Goal: Task Accomplishment & Management: Complete application form

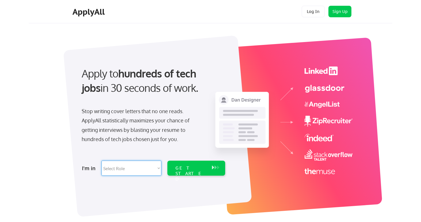
select select ""it_security""
click at [194, 168] on div "GET STARTED" at bounding box center [190, 173] width 31 height 17
select select ""it_security""
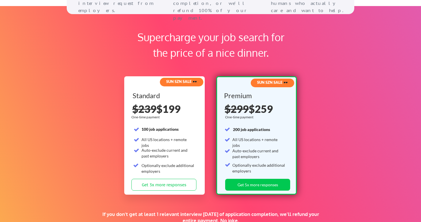
scroll to position [845, 0]
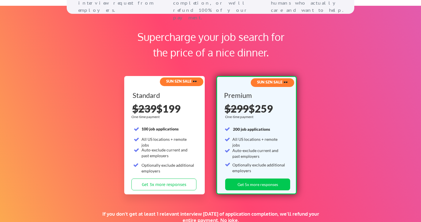
click at [180, 151] on div "Auto-exclude current and past employers" at bounding box center [167, 152] width 53 height 11
click at [155, 151] on div "Auto-exclude current and past employers" at bounding box center [167, 152] width 53 height 11
click at [164, 186] on button "Get 3x more responses" at bounding box center [163, 184] width 65 height 12
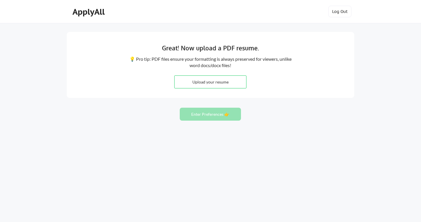
click at [213, 82] on input "file" at bounding box center [210, 82] width 72 height 12
type input "C:\fakepath\RaulHParrillaResume_FInal2025.pdf"
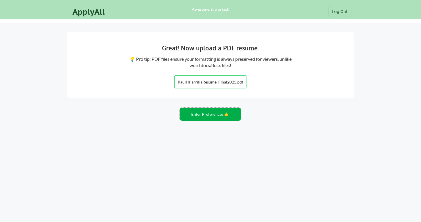
click at [194, 116] on button "Enter Preferences 👉" at bounding box center [210, 113] width 61 height 13
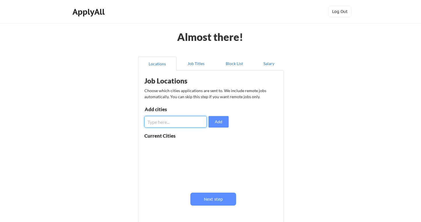
click at [169, 122] on input "input" at bounding box center [175, 121] width 62 height 11
type input "t"
type input "Tampa"
click at [221, 121] on button "Add" at bounding box center [218, 121] width 20 height 11
click at [180, 118] on input "input" at bounding box center [175, 121] width 62 height 11
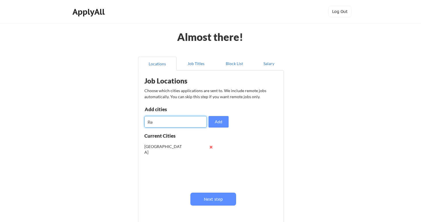
type input "R"
type input "St. Petersburg"
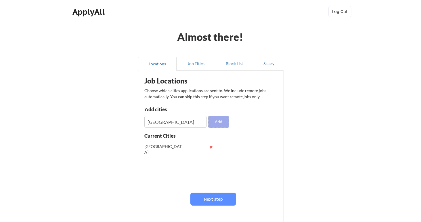
click at [220, 122] on button "Add" at bounding box center [218, 121] width 20 height 11
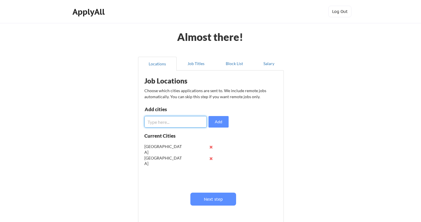
click at [179, 124] on input "input" at bounding box center [175, 121] width 62 height 11
type input "Remote"
click at [220, 123] on button "Add" at bounding box center [218, 121] width 20 height 11
click at [190, 121] on input "input" at bounding box center [175, 121] width 62 height 11
type input "Clearwater"
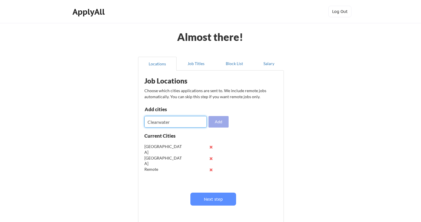
click at [216, 123] on button "Add" at bounding box center [218, 121] width 20 height 11
click at [175, 123] on input "input" at bounding box center [175, 121] width 62 height 11
type input "Riverview"
click at [218, 119] on button "Add" at bounding box center [218, 121] width 20 height 11
click at [172, 119] on input "input" at bounding box center [175, 121] width 62 height 11
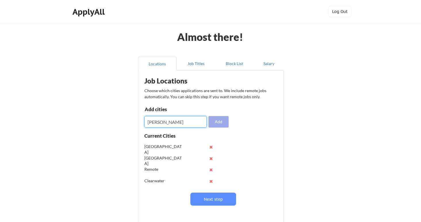
type input "[PERSON_NAME]"
click at [217, 123] on button "Add" at bounding box center [218, 121] width 20 height 11
click at [184, 124] on input "input" at bounding box center [175, 121] width 62 height 11
type input "[PERSON_NAME][DEMOGRAPHIC_DATA]"
click at [222, 120] on button "Add" at bounding box center [218, 121] width 20 height 11
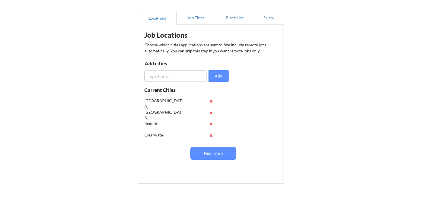
scroll to position [50, 0]
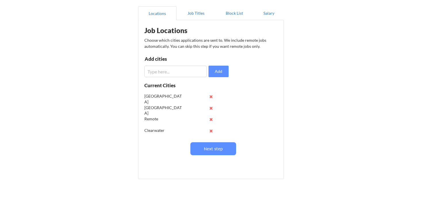
click at [212, 131] on button at bounding box center [211, 130] width 4 height 4
click at [159, 75] on input "input" at bounding box center [175, 71] width 62 height 11
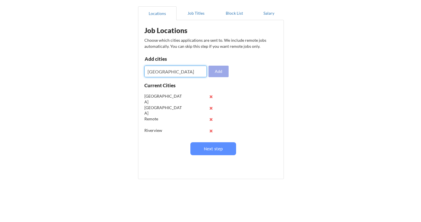
type input "[GEOGRAPHIC_DATA]"
click at [220, 73] on button "Add" at bounding box center [218, 71] width 20 height 11
click at [163, 70] on input "input" at bounding box center [175, 71] width 62 height 11
type input "C"
type input "Clearwater"
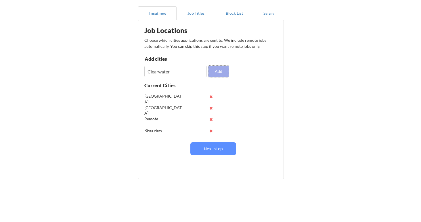
click at [218, 73] on button "Add" at bounding box center [218, 71] width 20 height 11
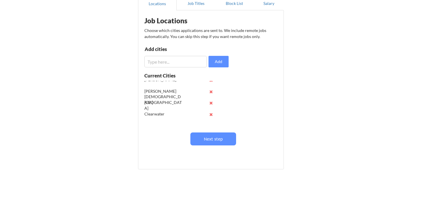
scroll to position [53, 0]
click at [163, 66] on input "input" at bounding box center [175, 61] width 62 height 11
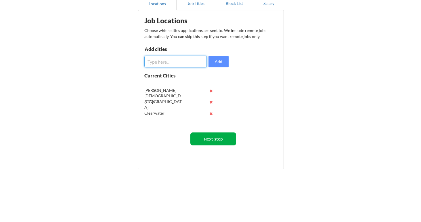
click at [215, 139] on button "Next step" at bounding box center [213, 138] width 46 height 13
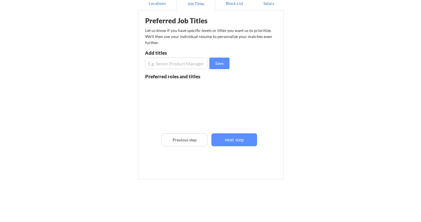
click at [170, 65] on input "input" at bounding box center [176, 62] width 63 height 11
type input "Incident Manager"
click at [209, 64] on button "Save" at bounding box center [219, 62] width 20 height 11
click at [188, 66] on input "input" at bounding box center [176, 62] width 63 height 11
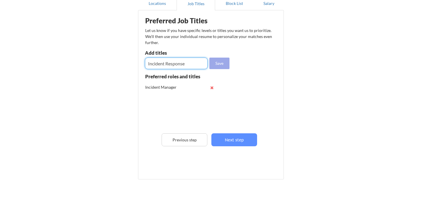
type input "Incident Response"
click at [218, 63] on button "Save" at bounding box center [219, 62] width 20 height 11
click at [185, 63] on input "input" at bounding box center [176, 62] width 63 height 11
type input "Major Incident Manager"
click at [226, 66] on button "Save" at bounding box center [219, 62] width 20 height 11
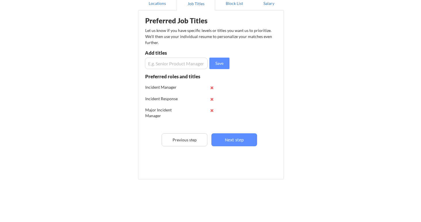
click at [185, 64] on input "input" at bounding box center [176, 62] width 63 height 11
drag, startPoint x: 182, startPoint y: 64, endPoint x: 88, endPoint y: 58, distance: 94.2
click at [88, 58] on div "Almost there! Locations Job Titles Block List Salary Preferred Job Titles Let u…" at bounding box center [210, 86] width 421 height 292
drag, startPoint x: 171, startPoint y: 64, endPoint x: 93, endPoint y: 62, distance: 78.2
click at [93, 63] on div "Almost there! Locations Job Titles Block List Salary Preferred Job Titles Let u…" at bounding box center [210, 86] width 421 height 292
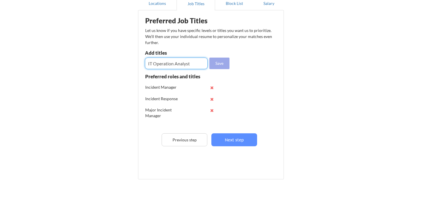
type input "IT Operation Analyst"
click at [219, 63] on button "Save" at bounding box center [219, 62] width 20 height 11
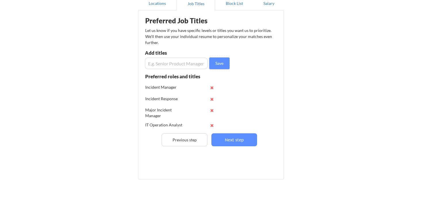
click at [188, 58] on input "input" at bounding box center [176, 62] width 63 height 11
paste input "Site Reliability Engineer"
type input "Site Reliability Engineer"
click at [224, 61] on button "Save" at bounding box center [219, 62] width 20 height 11
click at [170, 65] on input "input" at bounding box center [176, 62] width 63 height 11
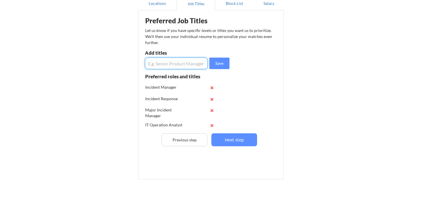
paste input "Incident Management Specialist"
type input "Incident Management Specialist"
click at [217, 66] on button "Save" at bounding box center [219, 62] width 20 height 11
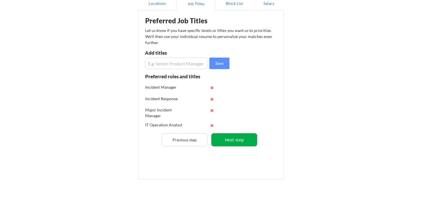
click at [239, 141] on button "Next step" at bounding box center [234, 139] width 46 height 13
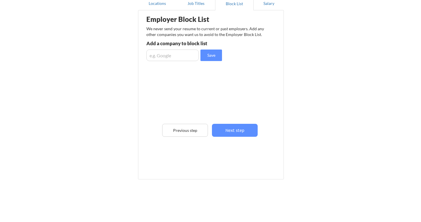
click at [170, 53] on input "input" at bounding box center [172, 54] width 52 height 11
type input "Equinix"
click at [211, 57] on button "Save" at bounding box center [211, 54] width 22 height 11
click at [170, 57] on input "input" at bounding box center [172, 54] width 52 height 11
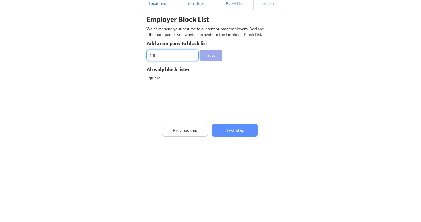
type input "Citi"
click at [215, 54] on button "Save" at bounding box center [211, 54] width 22 height 11
click at [184, 54] on input "input" at bounding box center [172, 54] width 52 height 11
type input "C"
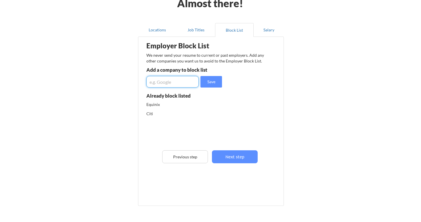
scroll to position [33, 0]
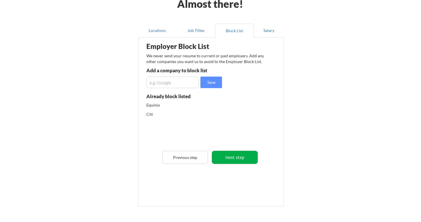
click at [245, 157] on button "Next step" at bounding box center [235, 157] width 46 height 13
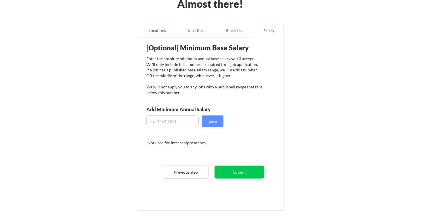
click at [172, 121] on input "input" at bounding box center [172, 120] width 52 height 11
type input "$70,000"
click at [216, 121] on button "Save" at bounding box center [213, 120] width 22 height 11
click at [238, 173] on button "Submit" at bounding box center [239, 171] width 50 height 13
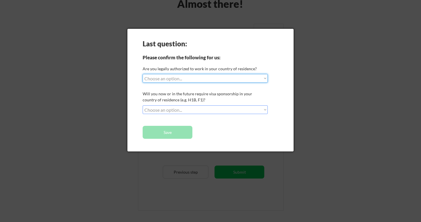
select select ""yes__i_am_a_us_citizen""
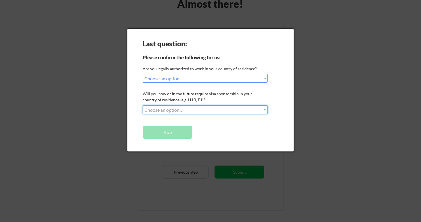
select select ""no__i_will_not_need_sponsorship""
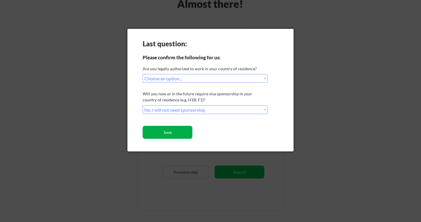
click at [178, 135] on button "Save" at bounding box center [168, 132] width 50 height 13
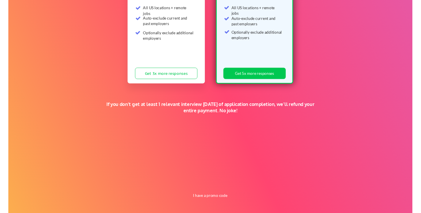
scroll to position [110, 0]
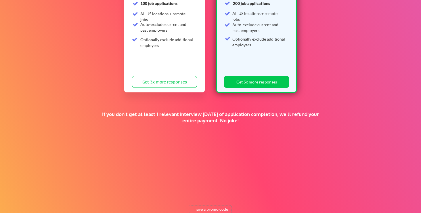
click at [215, 208] on button "I have a promo code" at bounding box center [210, 208] width 42 height 7
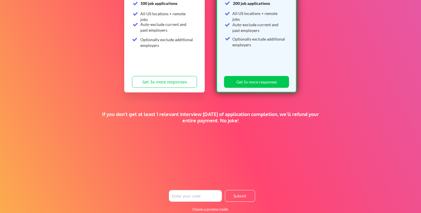
click at [197, 197] on input "input" at bounding box center [195, 196] width 53 height 12
paste input "TIMEISMONEY"
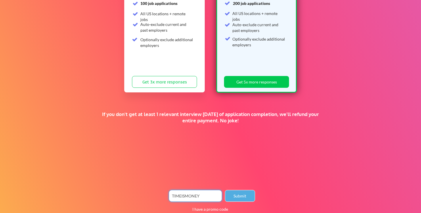
type input "TIMEISMONEY"
click at [241, 197] on button "Submit" at bounding box center [240, 196] width 30 height 12
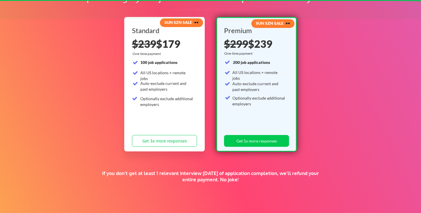
scroll to position [40, 0]
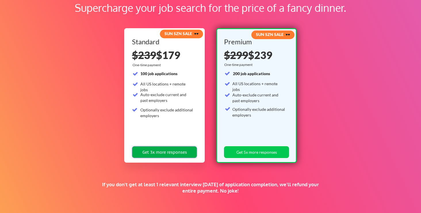
click at [165, 151] on button "Get 3x more responses" at bounding box center [164, 152] width 65 height 12
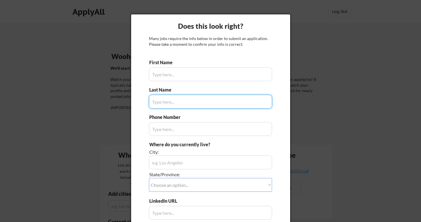
type input "[PERSON_NAME]"
type input "[PHONE_NUMBER]"
type input "[GEOGRAPHIC_DATA]"
type input "[PERSON_NAME]"
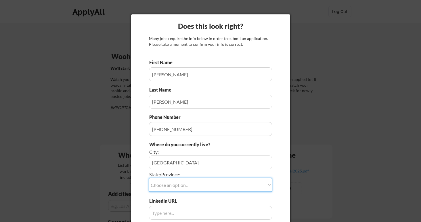
select select ""[US_STATE]""
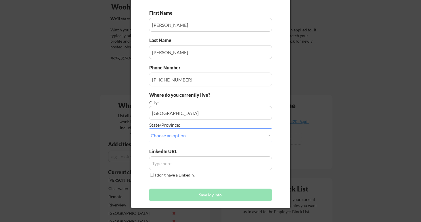
scroll to position [51, 0]
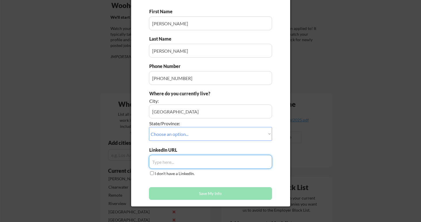
click at [163, 165] on input "input" at bounding box center [210, 162] width 123 height 14
paste input "[URL][DOMAIN_NAME]"
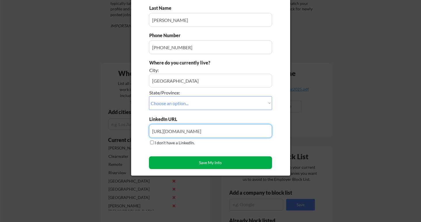
scroll to position [82, 0]
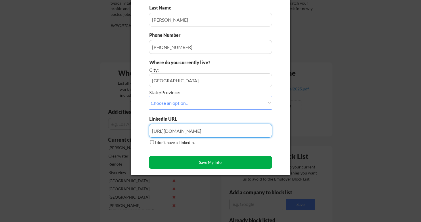
type input "[URL][DOMAIN_NAME]"
click at [209, 164] on button "Save My Info" at bounding box center [210, 162] width 123 height 13
type input "[GEOGRAPHIC_DATA], [US_STATE]"
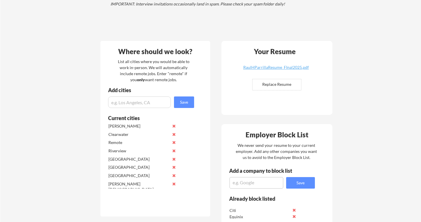
scroll to position [103, 0]
click at [133, 103] on input "input" at bounding box center [139, 101] width 63 height 11
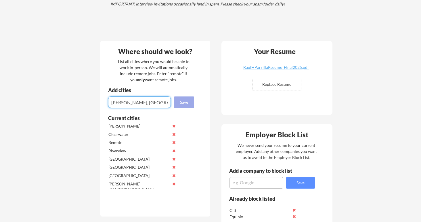
type input "[PERSON_NAME], [GEOGRAPHIC_DATA]"
click at [188, 104] on button "Save" at bounding box center [184, 101] width 20 height 11
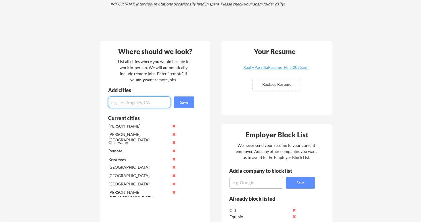
click at [174, 126] on button at bounding box center [174, 126] width 4 height 4
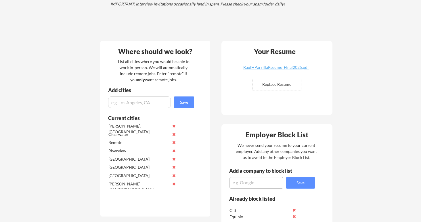
click at [124, 110] on div "Where should we look? List all cities where you would be able to work in-person…" at bounding box center [155, 128] width 110 height 175
click at [124, 101] on input "input" at bounding box center [139, 101] width 63 height 11
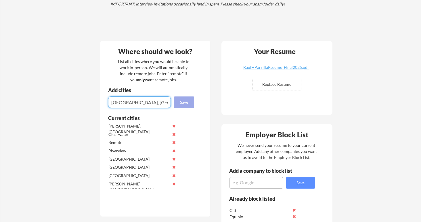
type input "[GEOGRAPHIC_DATA], [GEOGRAPHIC_DATA]"
click at [193, 104] on button "Save" at bounding box center [184, 101] width 20 height 11
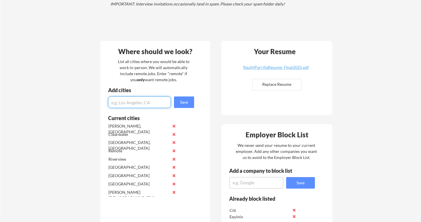
click at [174, 133] on button at bounding box center [174, 134] width 4 height 4
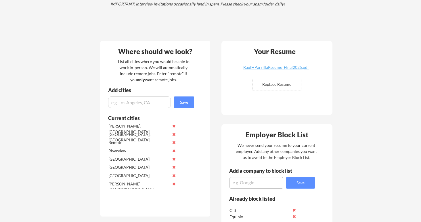
click at [129, 105] on input "input" at bounding box center [139, 101] width 63 height 11
drag, startPoint x: 150, startPoint y: 98, endPoint x: 92, endPoint y: 93, distance: 58.2
click at [92, 93] on div "Your Dashboard Woohoo! You're ready to be applied! 🙌 We'll start applying you t…" at bounding box center [210, 225] width 420 height 611
click at [174, 141] on button at bounding box center [174, 142] width 4 height 4
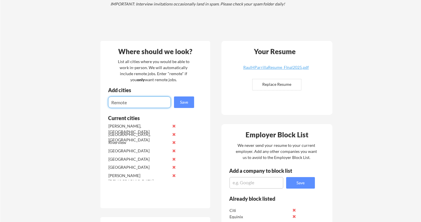
click at [137, 105] on input "input" at bounding box center [139, 101] width 63 height 11
drag, startPoint x: 138, startPoint y: 104, endPoint x: 92, endPoint y: 104, distance: 45.4
click at [92, 104] on div "Your Dashboard Woohoo! You're ready to be applied! 🙌 We'll start applying you t…" at bounding box center [210, 221] width 420 height 603
type input "[GEOGRAPHIC_DATA], [GEOGRAPHIC_DATA]"
click at [182, 106] on button "Save" at bounding box center [184, 101] width 20 height 11
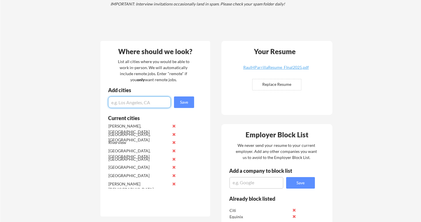
click at [174, 142] on button at bounding box center [174, 142] width 4 height 4
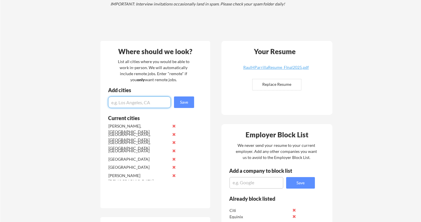
click at [130, 100] on input "input" at bounding box center [139, 101] width 63 height 11
type input "[GEOGRAPHIC_DATA], [GEOGRAPHIC_DATA]"
click at [186, 101] on button "Save" at bounding box center [184, 101] width 20 height 11
click at [173, 151] on button at bounding box center [174, 150] width 4 height 4
click at [130, 96] on div "Add cities" at bounding box center [151, 91] width 103 height 9
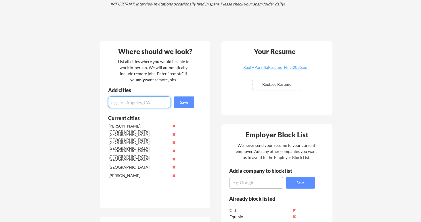
click at [129, 100] on input "input" at bounding box center [139, 101] width 63 height 11
type input "[GEOGRAPHIC_DATA], [GEOGRAPHIC_DATA]"
click at [178, 105] on button "Save" at bounding box center [184, 101] width 20 height 11
click at [174, 166] on button at bounding box center [174, 167] width 4 height 4
click at [137, 103] on input "input" at bounding box center [139, 101] width 63 height 11
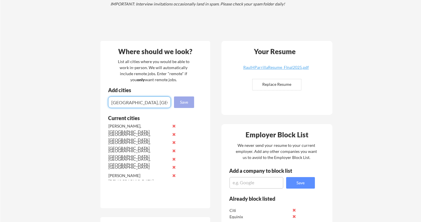
type input "[GEOGRAPHIC_DATA], [GEOGRAPHIC_DATA]"
click at [182, 106] on button "Save" at bounding box center [184, 101] width 20 height 11
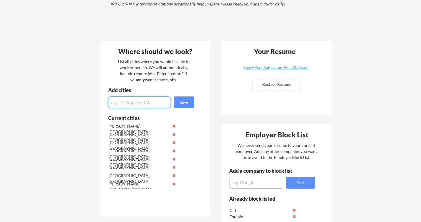
click at [173, 167] on button at bounding box center [174, 167] width 4 height 4
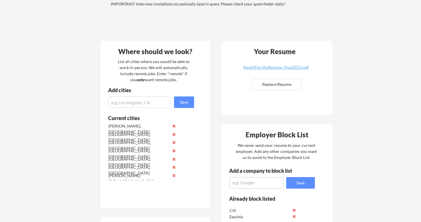
click at [130, 103] on input "input" at bounding box center [139, 101] width 63 height 11
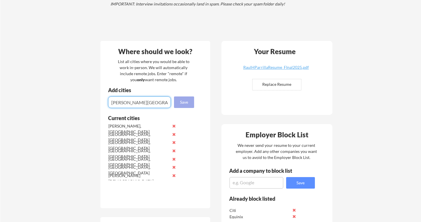
type input "[PERSON_NAME][GEOGRAPHIC_DATA], [GEOGRAPHIC_DATA]"
click at [182, 105] on button "Save" at bounding box center [184, 101] width 20 height 11
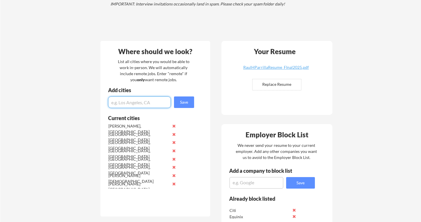
click at [174, 174] on button at bounding box center [174, 175] width 4 height 4
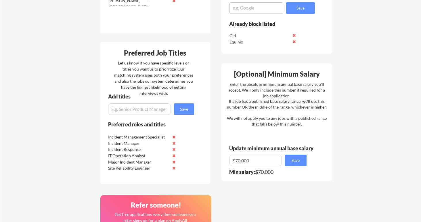
scroll to position [278, 0]
click at [142, 112] on input "input" at bounding box center [139, 108] width 63 height 11
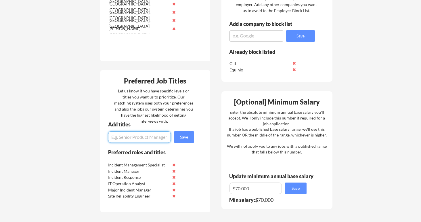
scroll to position [251, 0]
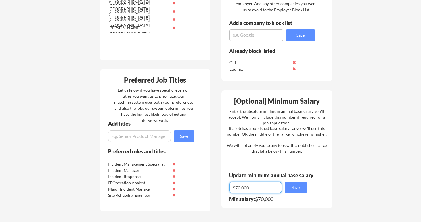
drag, startPoint x: 252, startPoint y: 190, endPoint x: 236, endPoint y: 188, distance: 16.5
click at [236, 188] on input "input" at bounding box center [255, 186] width 52 height 11
click at [244, 189] on input "input" at bounding box center [255, 186] width 52 height 11
type input "$6"
type input "$8"
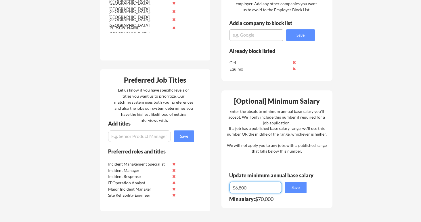
type input "$68,000"
click at [300, 186] on button "Save" at bounding box center [296, 186] width 22 height 11
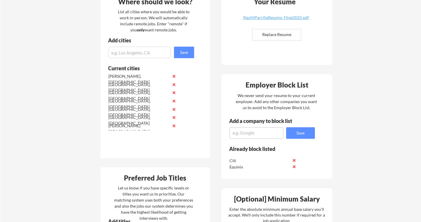
scroll to position [154, 0]
